Goal: Find specific page/section: Find specific page/section

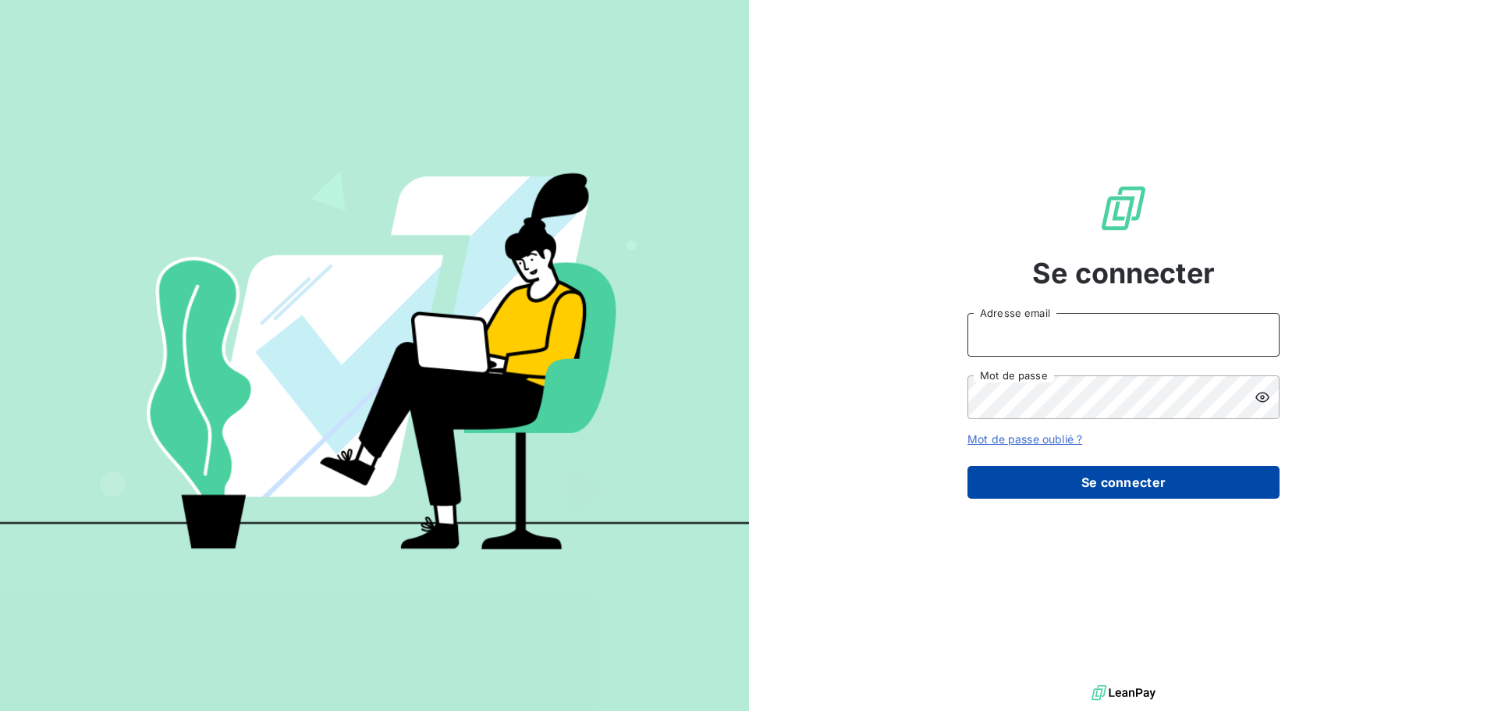
type input "[EMAIL_ADDRESS][PERSON_NAME][DOMAIN_NAME]"
click at [1051, 467] on button "Se connecter" at bounding box center [1124, 482] width 312 height 33
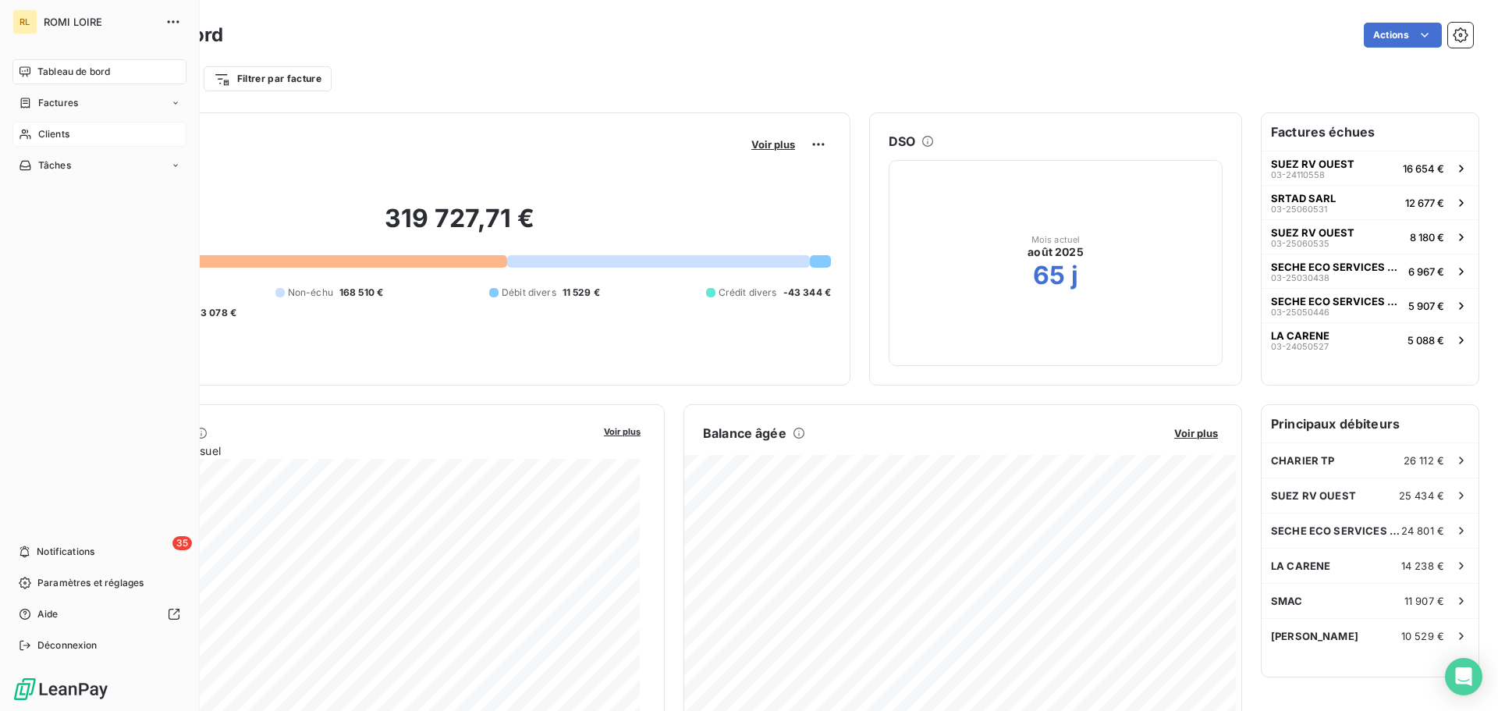
click at [69, 138] on div "Clients" at bounding box center [99, 134] width 174 height 25
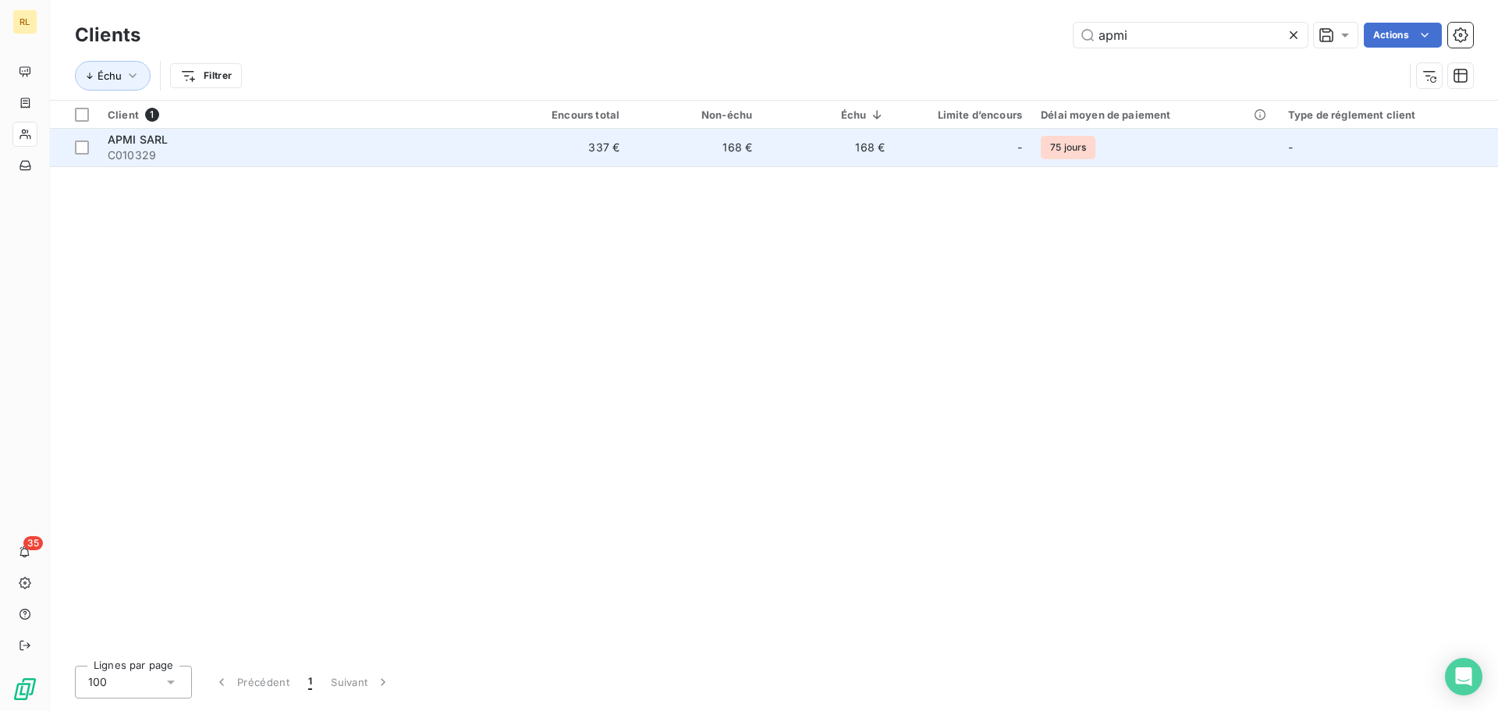
type input "apmi"
click at [724, 148] on td "168 €" at bounding box center [695, 147] width 133 height 37
